Goal: Information Seeking & Learning: Learn about a topic

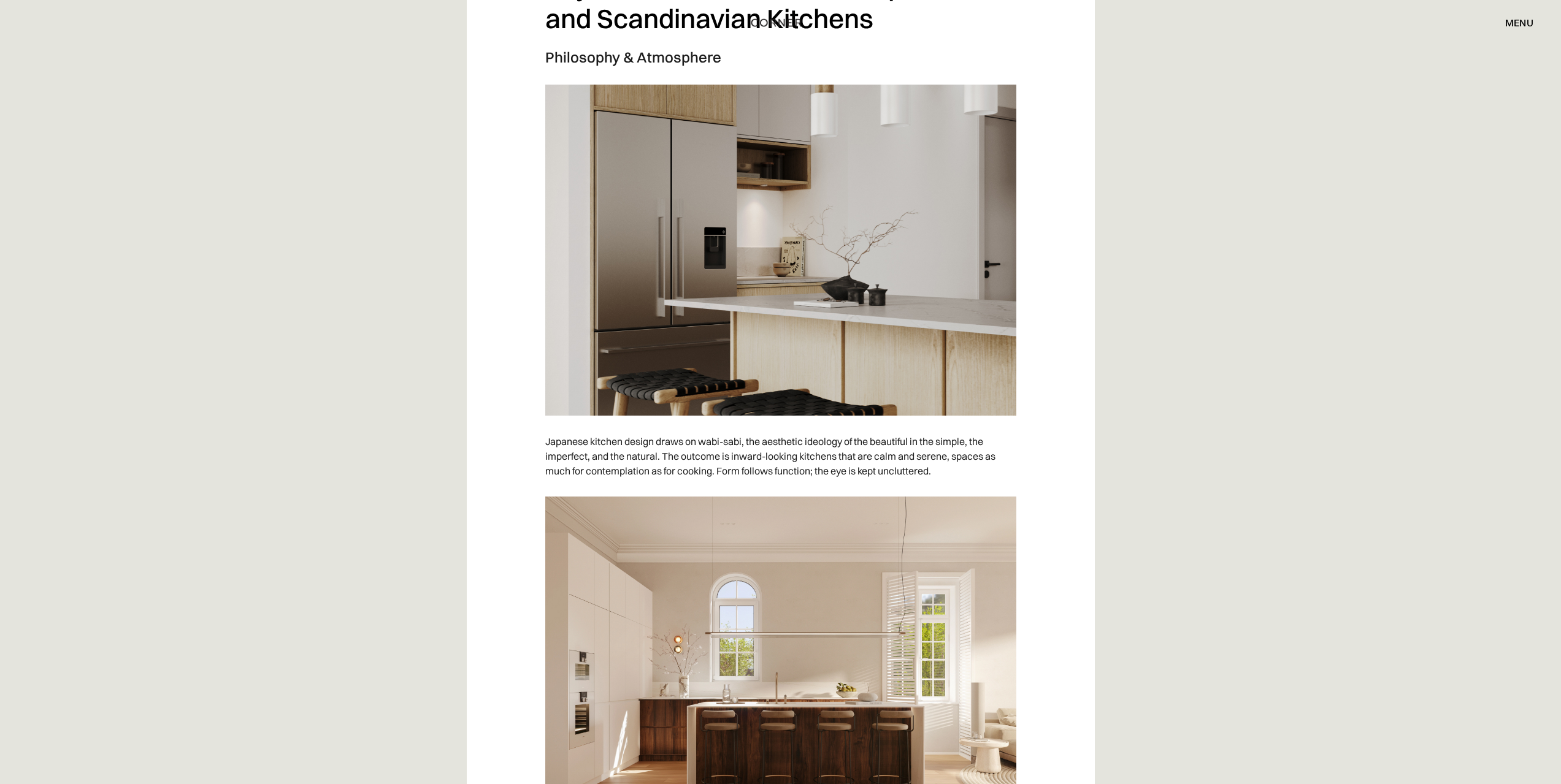
scroll to position [4229, 0]
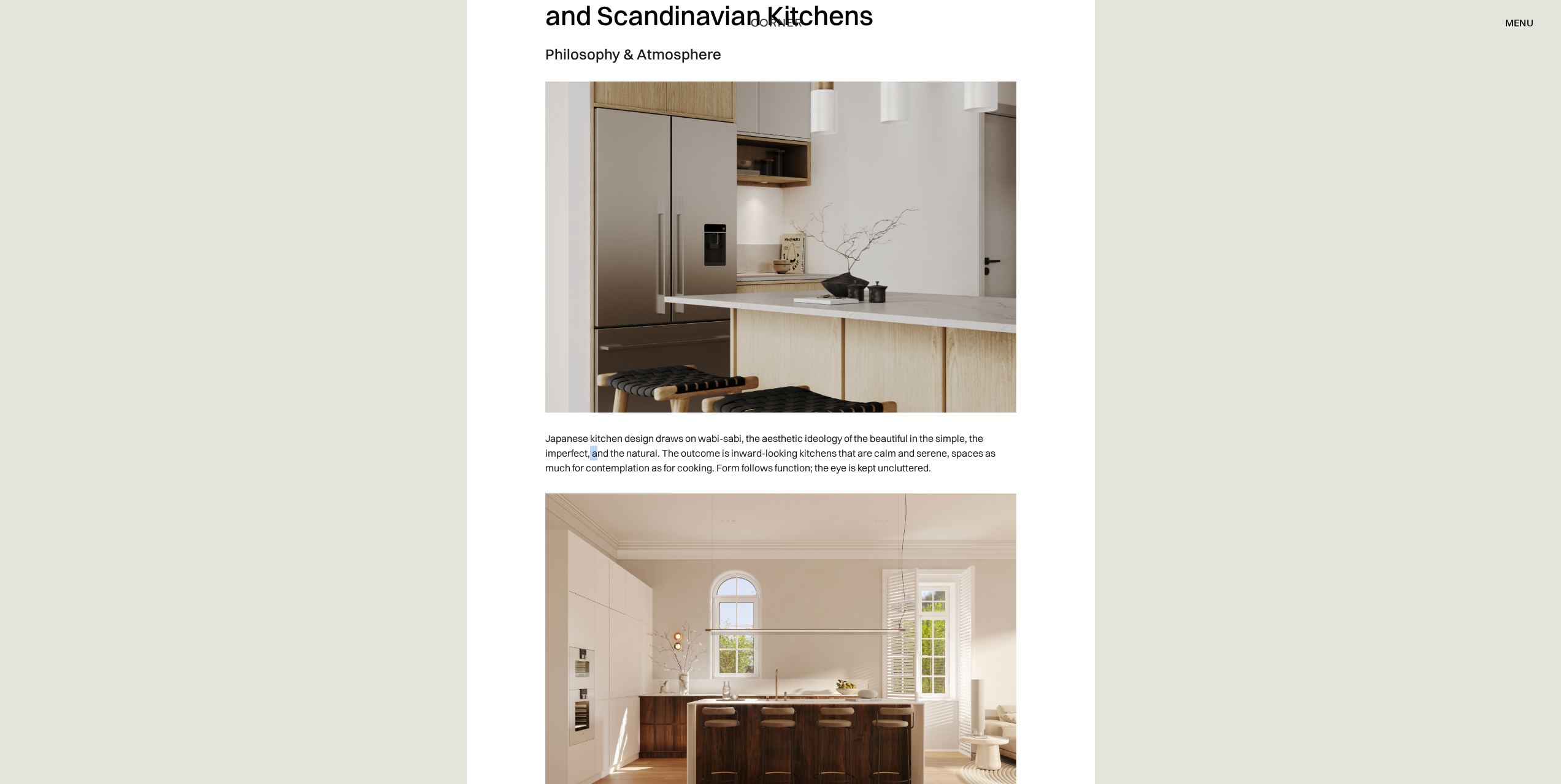
click at [604, 448] on p "Japanese kitchen design draws on wabi-sabi, the aesthetic ideology of the beaut…" at bounding box center [781, 453] width 471 height 56
click at [612, 450] on p "Japanese kitchen design draws on wabi-sabi, the aesthetic ideology of the beaut…" at bounding box center [781, 453] width 471 height 56
drag, startPoint x: 657, startPoint y: 454, endPoint x: 611, endPoint y: 452, distance: 46.0
click at [612, 452] on p "Japanese kitchen design draws on wabi-sabi, the aesthetic ideology of the beaut…" at bounding box center [781, 453] width 471 height 56
click at [611, 452] on p "Japanese kitchen design draws on wabi-sabi, the aesthetic ideology of the beaut…" at bounding box center [781, 453] width 471 height 56
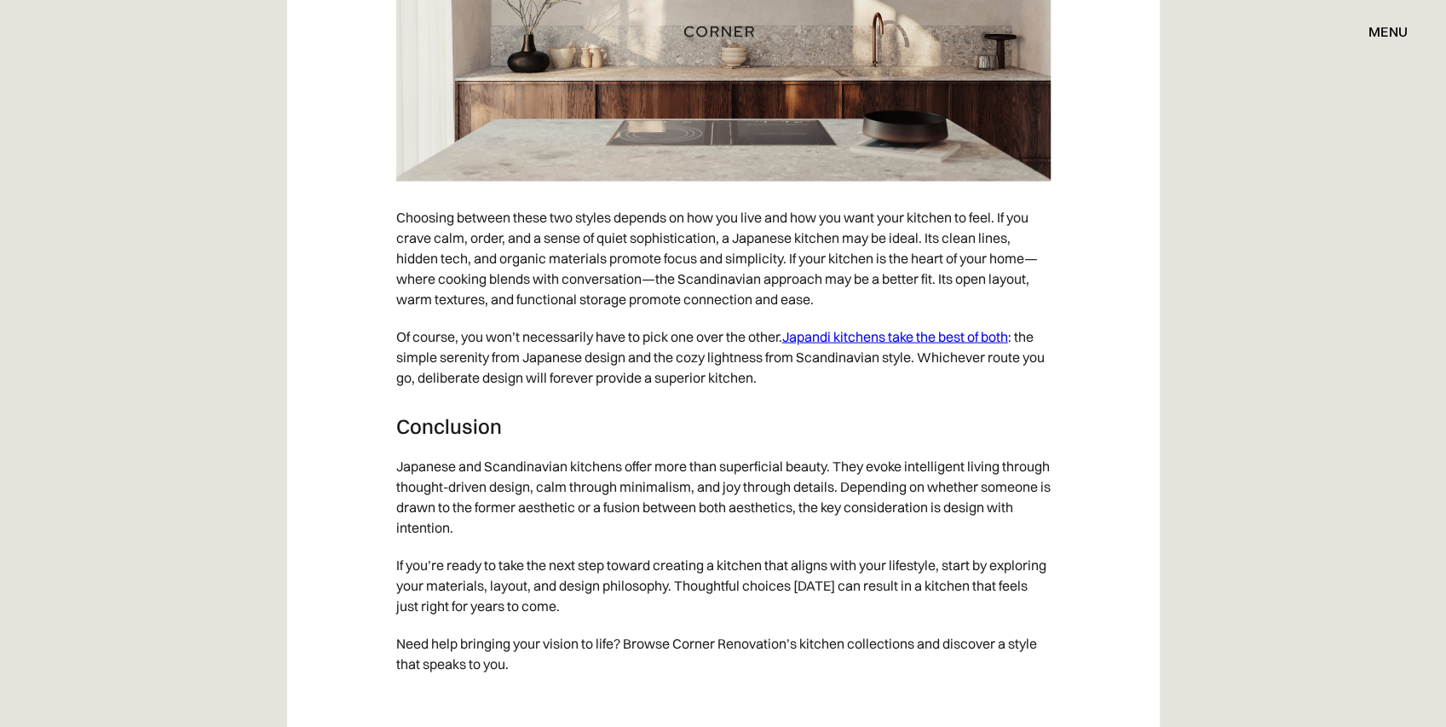
scroll to position [11248, 0]
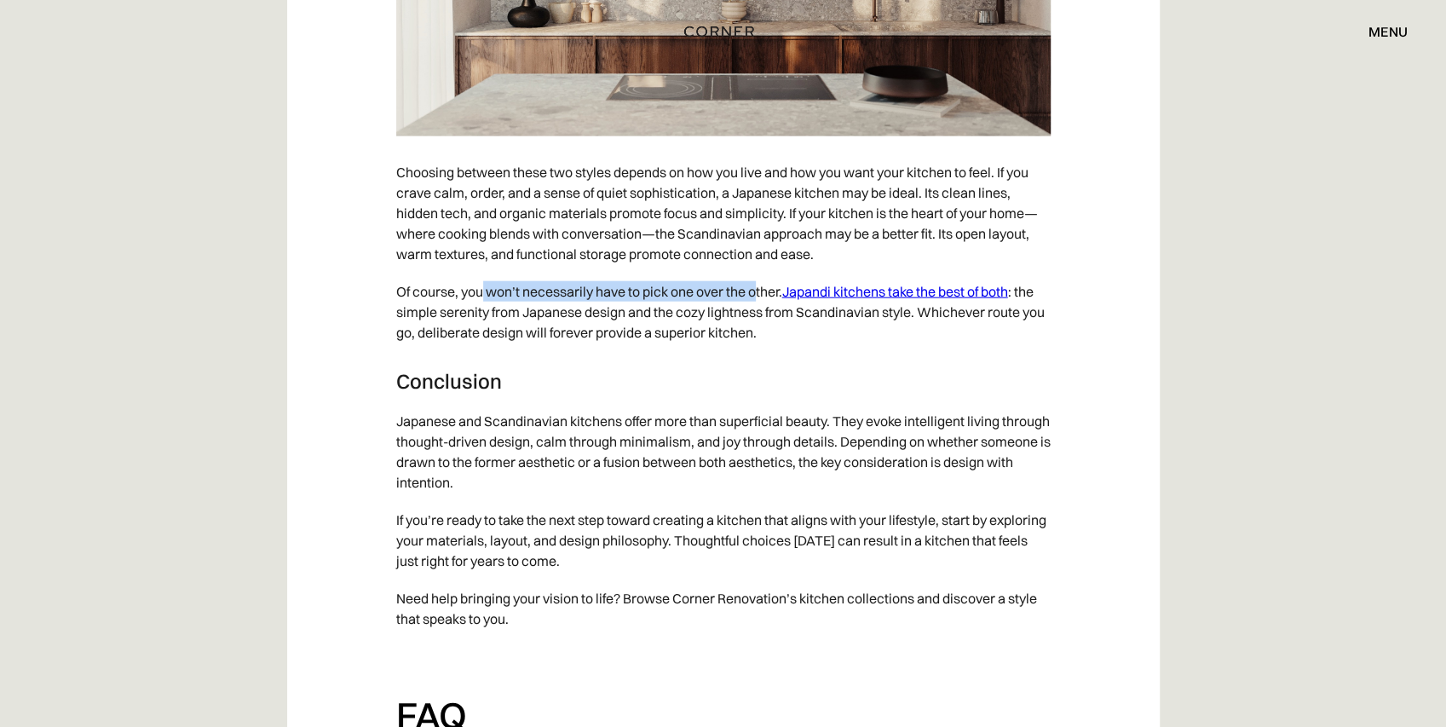
drag, startPoint x: 481, startPoint y: 290, endPoint x: 756, endPoint y: 296, distance: 275.3
click at [756, 296] on p "Of course, you won’t necessarily have to pick one over the other. Japandi kitch…" at bounding box center [723, 312] width 654 height 78
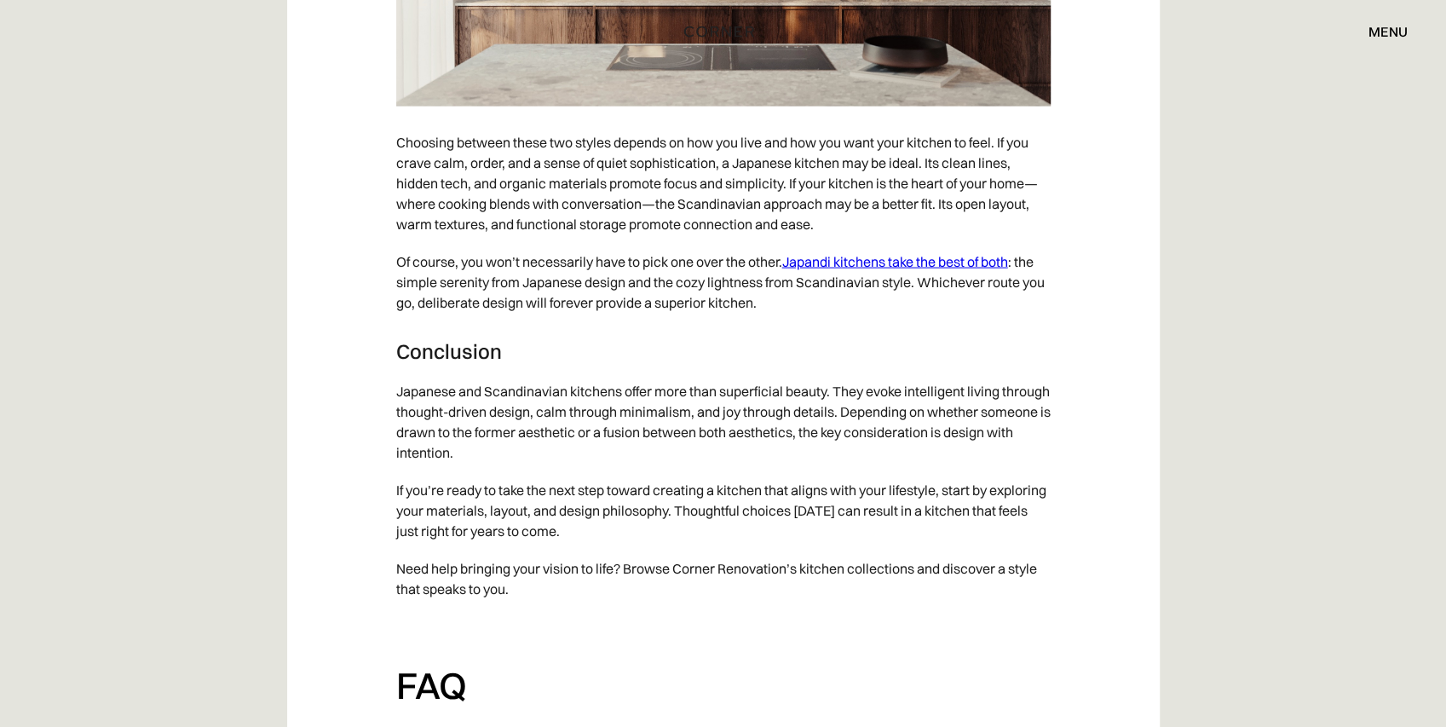
scroll to position [11362, 0]
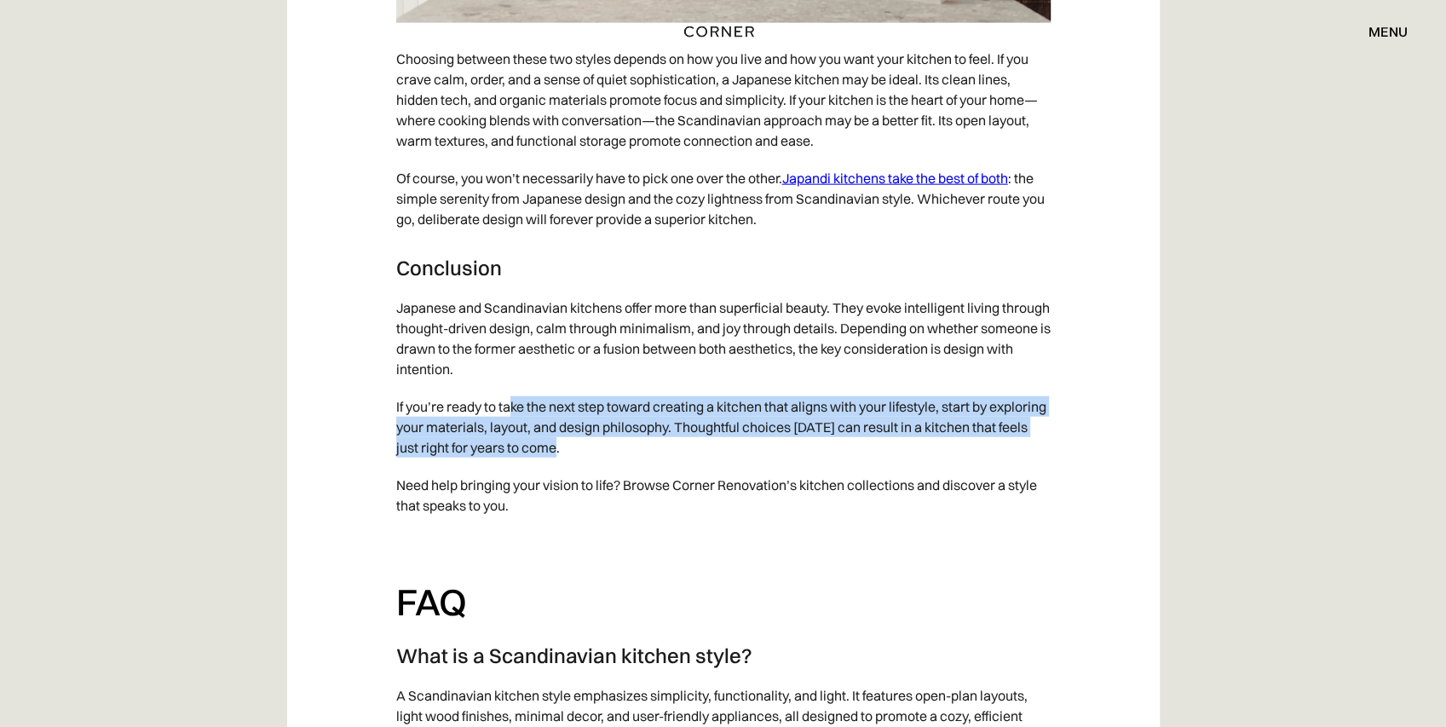
drag, startPoint x: 518, startPoint y: 406, endPoint x: 667, endPoint y: 452, distance: 156.1
click at [667, 452] on p "If you’re ready to take the next step toward creating a kitchen that aligns wit…" at bounding box center [723, 427] width 654 height 78
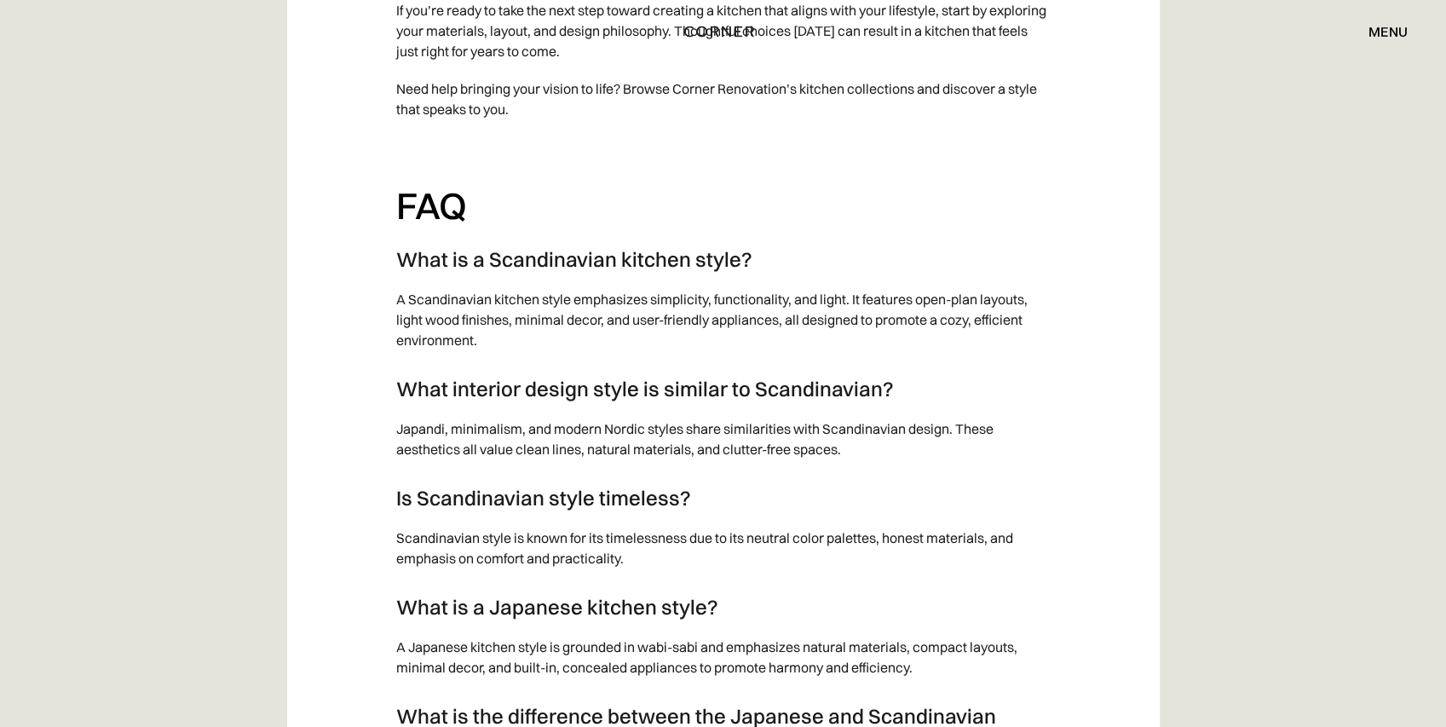
scroll to position [11760, 0]
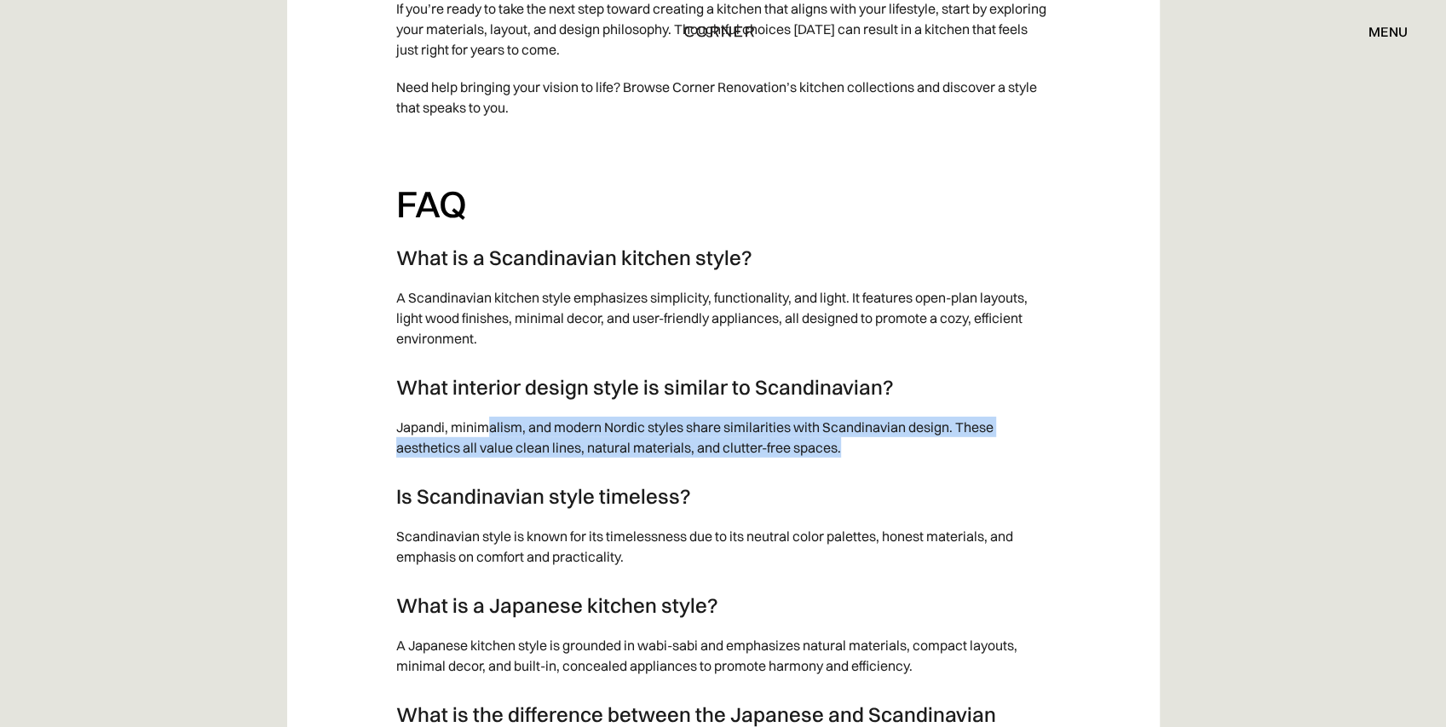
drag, startPoint x: 490, startPoint y: 429, endPoint x: 854, endPoint y: 443, distance: 364.2
click at [854, 443] on p "Japandi, minimalism, and modern Nordic styles share similarities with Scandinav…" at bounding box center [723, 437] width 654 height 58
drag, startPoint x: 847, startPoint y: 447, endPoint x: 392, endPoint y: 431, distance: 455.3
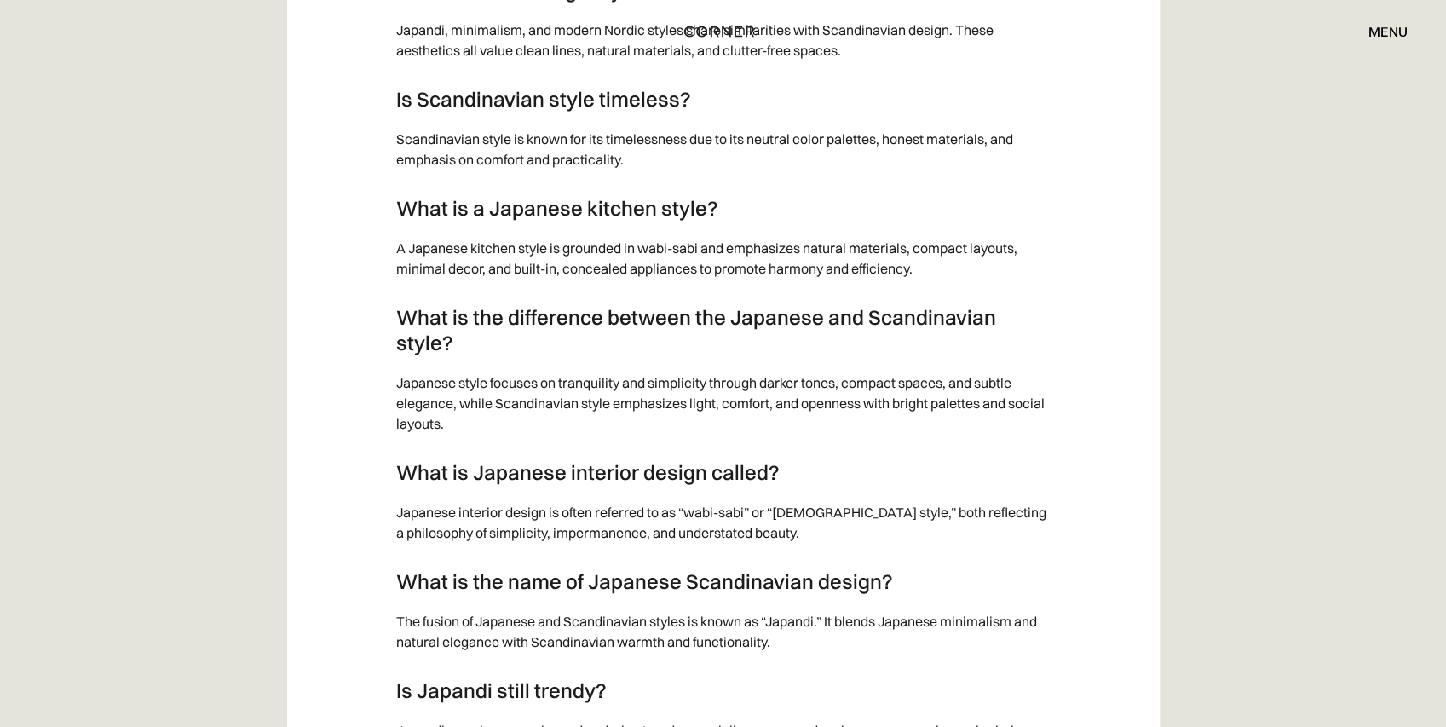
scroll to position [12157, 0]
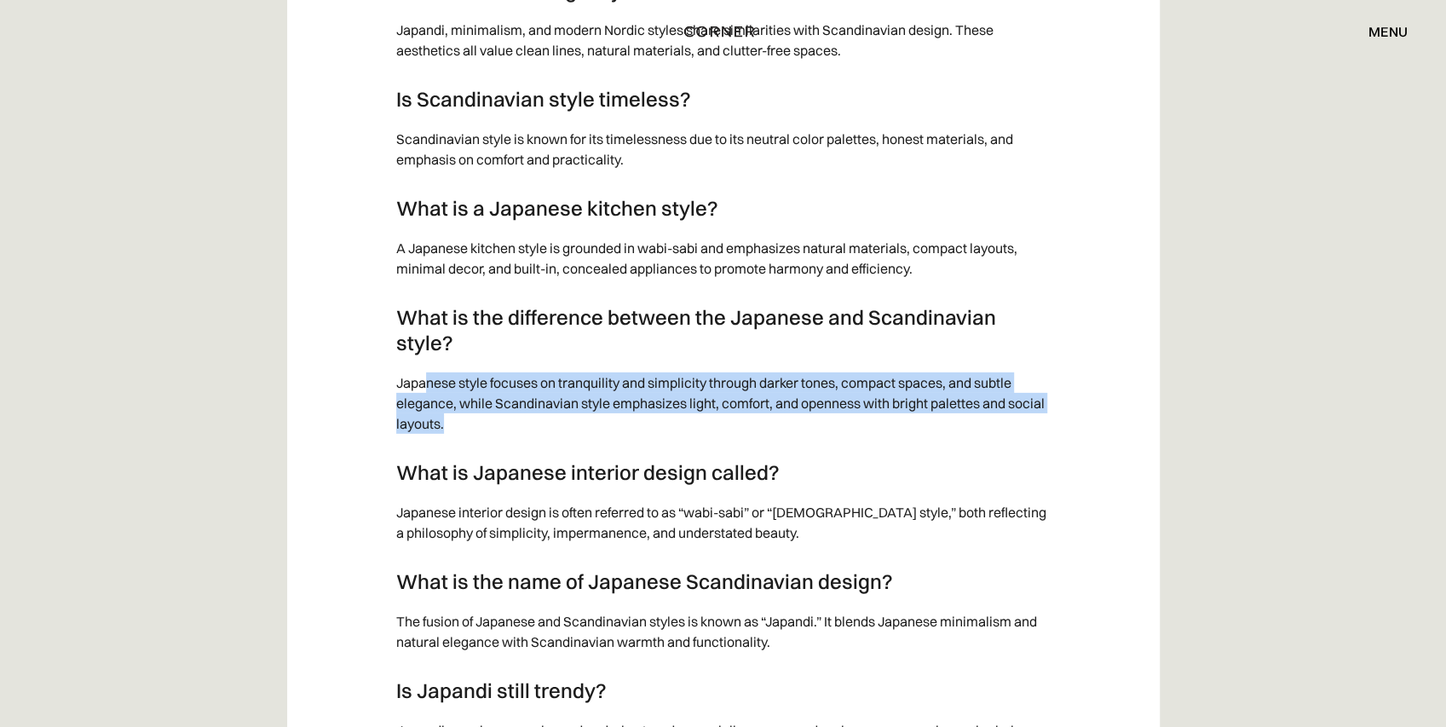
drag, startPoint x: 432, startPoint y: 356, endPoint x: 516, endPoint y: 394, distance: 91.5
click at [516, 394] on p "Japanese style focuses on tranquility and simplicity through darker tones, comp…" at bounding box center [723, 403] width 654 height 78
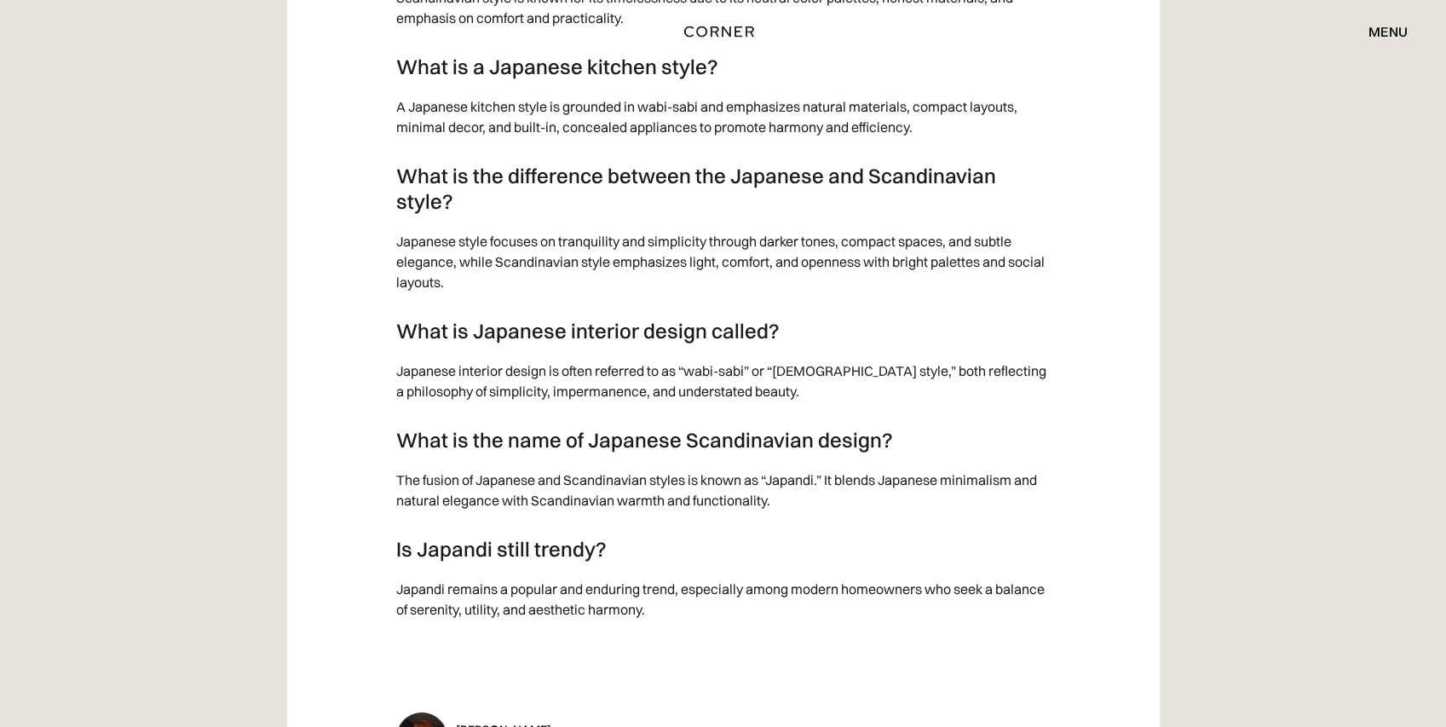
scroll to position [12384, 0]
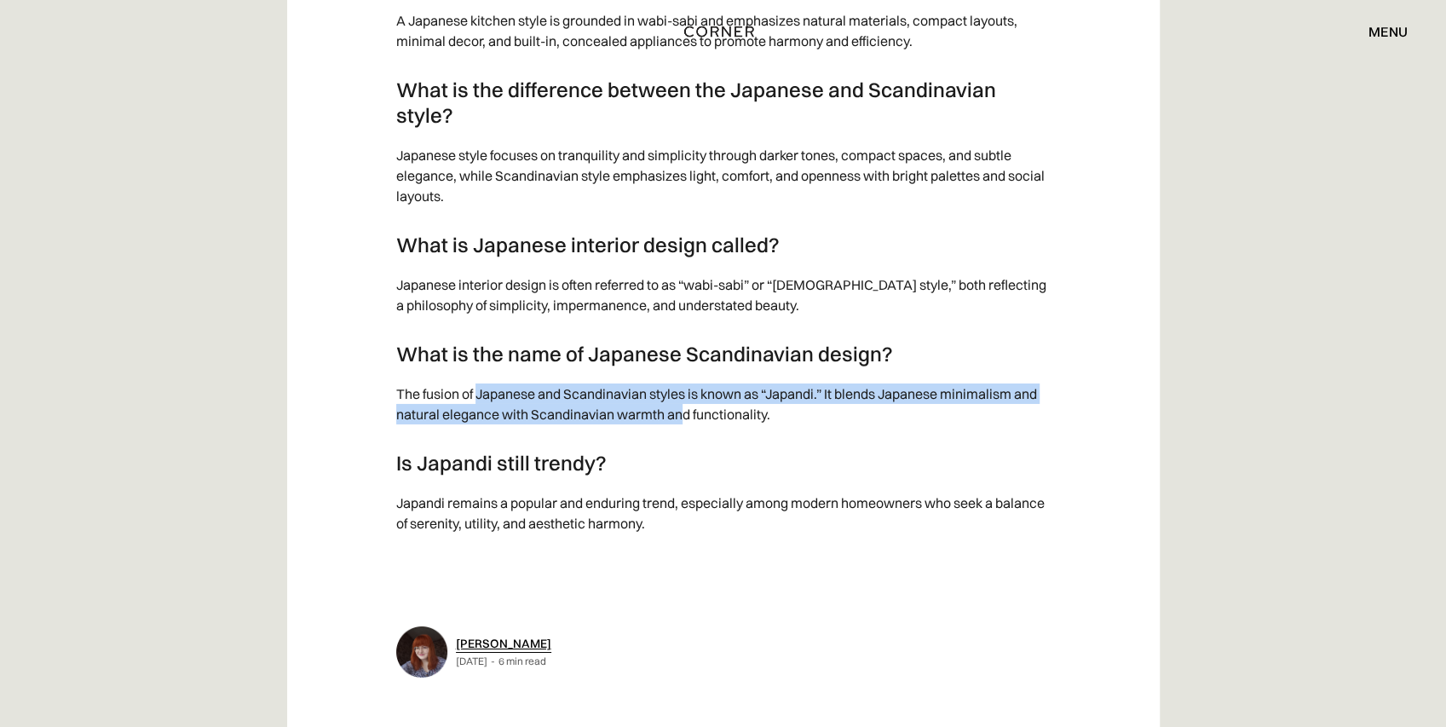
drag, startPoint x: 479, startPoint y: 373, endPoint x: 686, endPoint y: 390, distance: 207.8
click at [686, 390] on p "The fusion of Japanese and Scandinavian styles is known as “Japandi.” It blends…" at bounding box center [723, 404] width 654 height 58
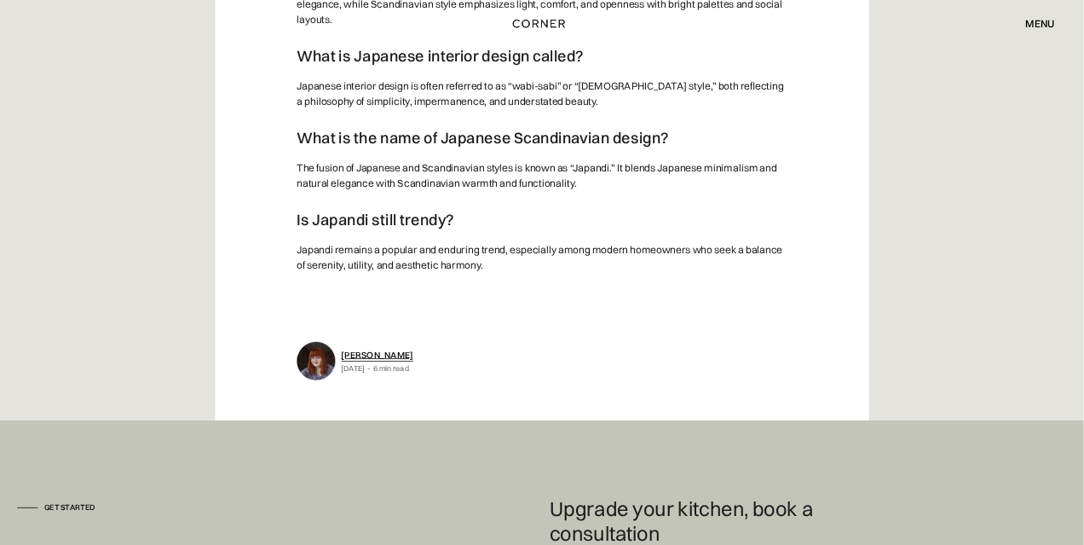
scroll to position [12555, 0]
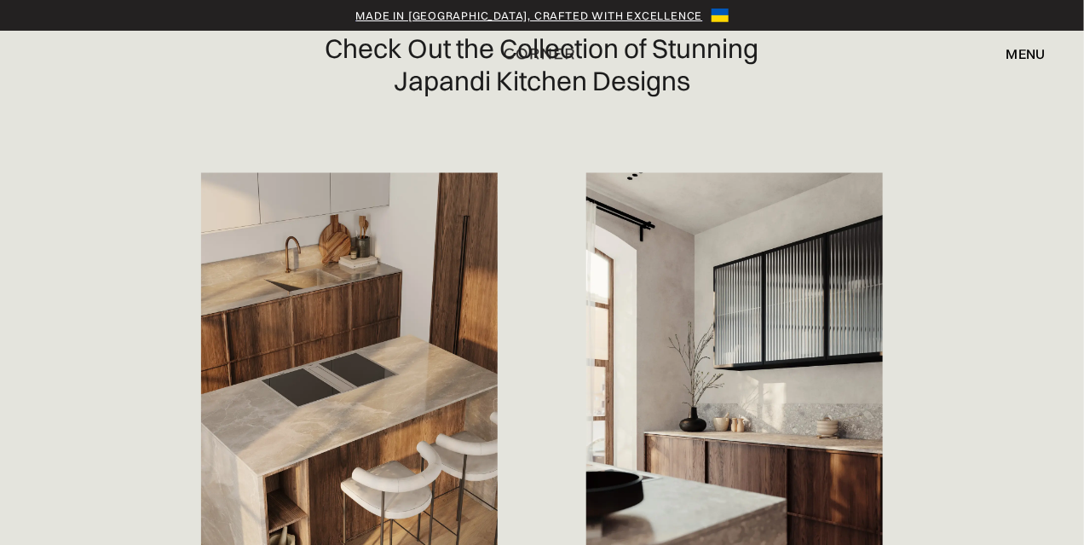
scroll to position [824, 0]
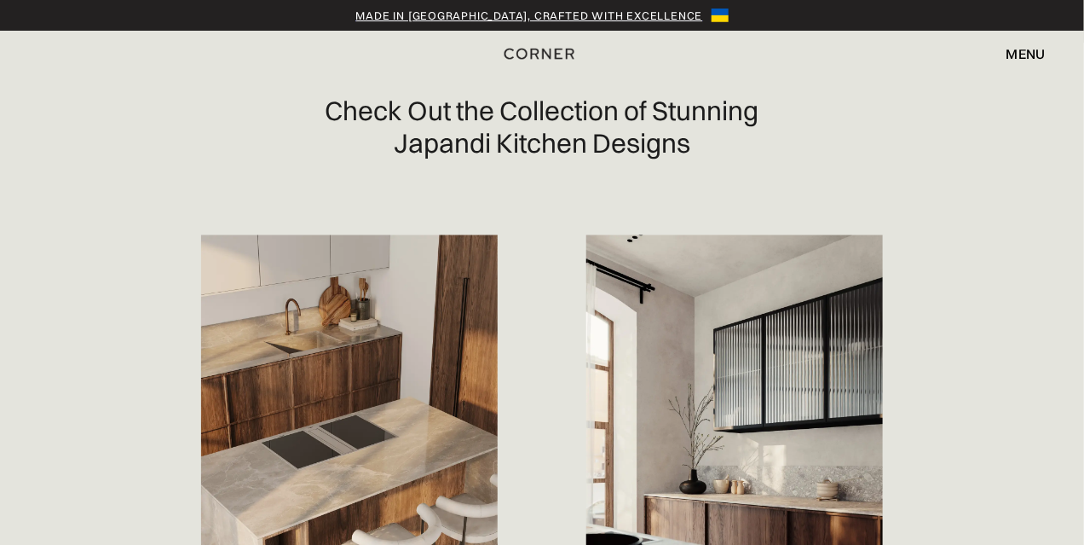
click at [753, 51] on div "menu close" at bounding box center [879, 53] width 331 height 29
